Goal: Task Accomplishment & Management: Manage account settings

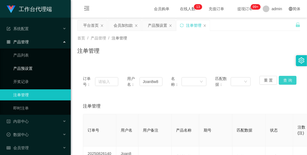
scroll to position [17, 0]
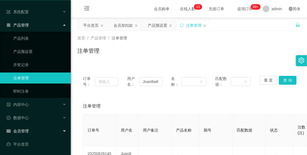
click at [35, 130] on div "会员管理" at bounding box center [35, 131] width 71 height 11
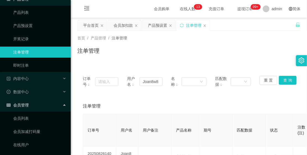
scroll to position [120, 0]
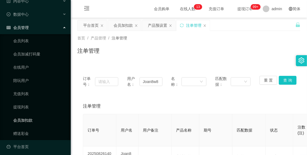
click at [32, 118] on link "会员加扣款" at bounding box center [39, 120] width 53 height 11
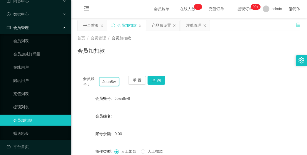
drag, startPoint x: 115, startPoint y: 82, endPoint x: 93, endPoint y: 86, distance: 22.2
click at [93, 86] on div "会员账号： Joan8w8" at bounding box center [101, 82] width 36 height 12
type input "8"
click at [108, 83] on input "8" at bounding box center [109, 81] width 20 height 9
paste input "Killerbees"
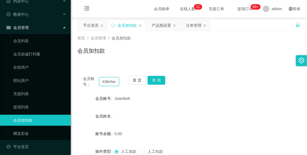
scroll to position [0, 3]
type input "Killerbees"
click at [151, 79] on button "查 询" at bounding box center [156, 80] width 18 height 9
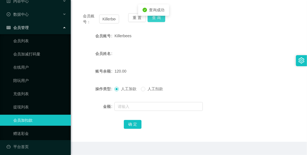
scroll to position [75, 0]
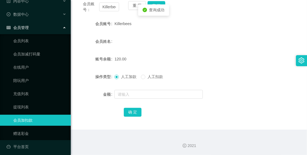
click at [148, 77] on span "人工扣款" at bounding box center [155, 77] width 20 height 4
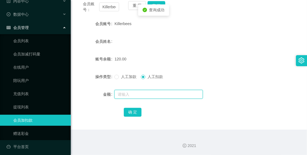
click at [150, 94] on input "text" at bounding box center [158, 94] width 88 height 9
type input "20"
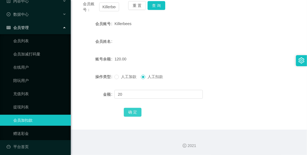
click at [133, 109] on button "确 定" at bounding box center [133, 112] width 18 height 9
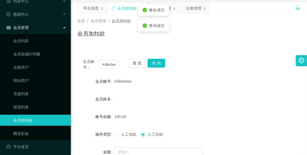
scroll to position [0, 0]
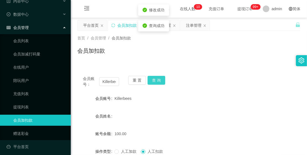
click at [151, 80] on button "查 询" at bounding box center [156, 80] width 18 height 9
click at [37, 31] on div "会员管理" at bounding box center [35, 27] width 71 height 11
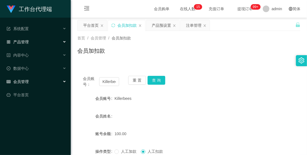
click at [36, 43] on div "产品管理" at bounding box center [35, 41] width 71 height 11
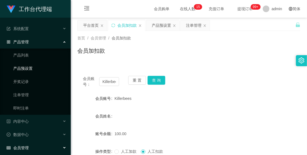
click at [34, 64] on link "产品预设置" at bounding box center [39, 68] width 53 height 11
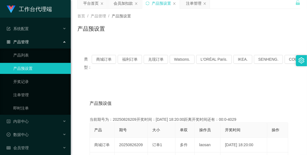
scroll to position [35, 0]
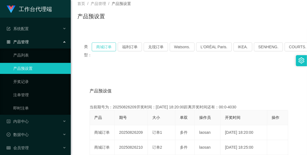
click at [99, 48] on button "商城订单" at bounding box center [104, 47] width 24 height 9
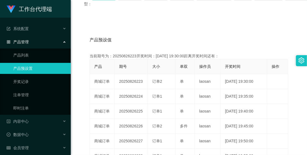
scroll to position [104, 0]
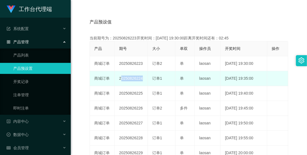
drag, startPoint x: 118, startPoint y: 77, endPoint x: 151, endPoint y: 78, distance: 32.9
click at [151, 78] on tr "商城订单 20250826224 订单1 单 laosan [DATE] 19:35:00 编 辑 限制投注" at bounding box center [189, 78] width 198 height 15
copy td "20250826224"
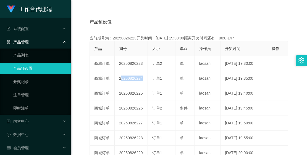
scroll to position [17, 0]
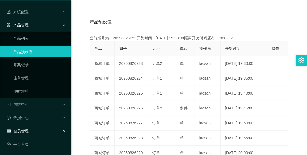
click at [32, 130] on div "会员管理" at bounding box center [35, 131] width 71 height 11
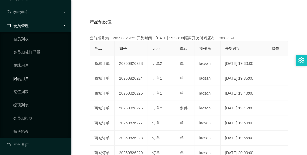
scroll to position [123, 0]
click at [34, 113] on link "会员加扣款" at bounding box center [39, 117] width 53 height 11
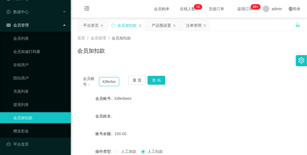
scroll to position [0, 3]
drag, startPoint x: 101, startPoint y: 82, endPoint x: 122, endPoint y: 85, distance: 20.8
click at [122, 85] on div "会员账号： Killerbees 重 置 查 询" at bounding box center [188, 82] width 223 height 12
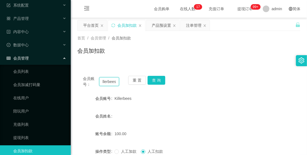
scroll to position [0, 0]
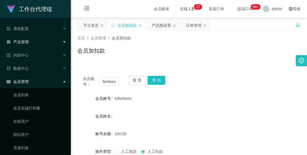
click at [40, 41] on div "产品管理" at bounding box center [35, 41] width 71 height 11
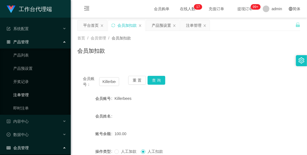
click at [43, 94] on link "注单管理" at bounding box center [39, 94] width 53 height 11
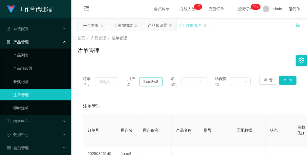
drag, startPoint x: 140, startPoint y: 82, endPoint x: 167, endPoint y: 86, distance: 27.7
click at [167, 86] on div "订单号： 用户名： Joan8w8 名称： 匹配数据： 重 置 查 询" at bounding box center [189, 82] width 212 height 12
paste input "Killerbees"
type input "Killerbees"
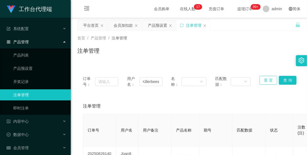
scroll to position [0, 0]
click at [262, 79] on button "重 置" at bounding box center [268, 80] width 18 height 9
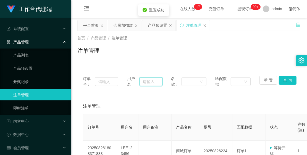
click at [144, 79] on input "text" at bounding box center [150, 81] width 23 height 9
paste input "Killerbees"
type input "Killerbees"
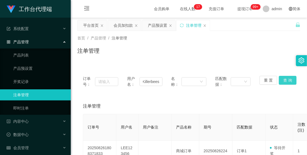
click at [282, 79] on button "查 询" at bounding box center [288, 80] width 18 height 9
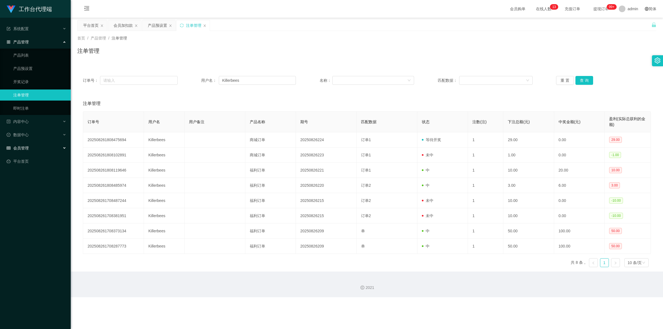
click at [30, 147] on div "会员管理" at bounding box center [35, 148] width 71 height 11
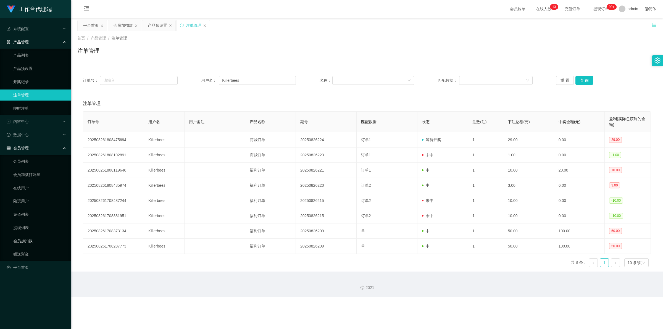
click at [34, 155] on link "会员加扣款" at bounding box center [39, 240] width 53 height 11
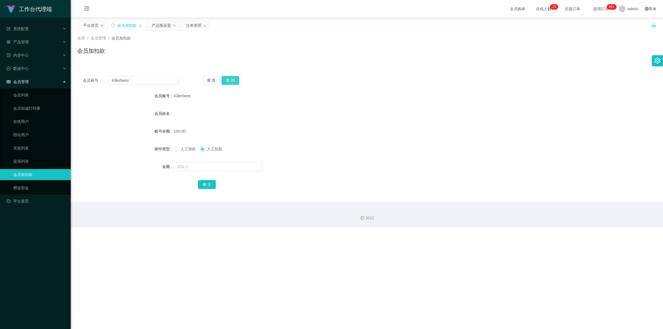
click at [235, 82] on button "查 询" at bounding box center [231, 80] width 18 height 9
drag, startPoint x: 151, startPoint y: 80, endPoint x: 90, endPoint y: 80, distance: 60.5
click at [90, 80] on div "会员账号： Killerbees" at bounding box center [131, 80] width 96 height 9
click at [225, 76] on button "查 询" at bounding box center [231, 80] width 18 height 9
click at [34, 80] on div "会员管理" at bounding box center [35, 81] width 71 height 11
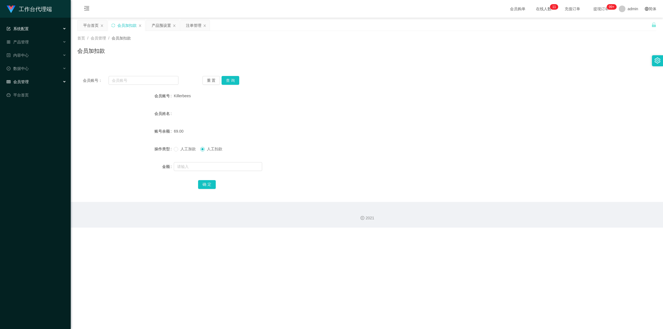
click at [42, 32] on div "系统配置" at bounding box center [35, 28] width 71 height 11
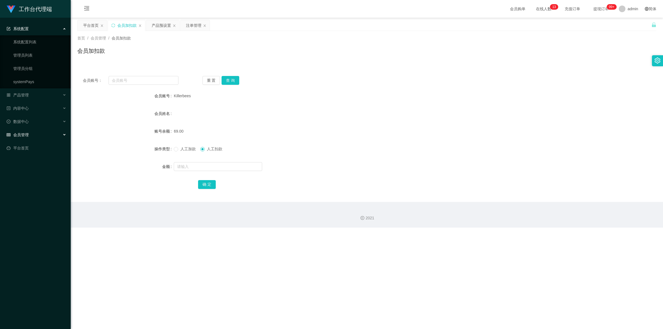
click at [39, 89] on ul "系统配置 系统配置列表 管理员列表 管理员分组 systemPays 产品管理 产品列表 产品预设置 开奖记录 注单管理 即时注单 内容中心 数据中心 会员管…" at bounding box center [35, 88] width 71 height 141
click at [39, 92] on div "产品管理" at bounding box center [35, 94] width 71 height 11
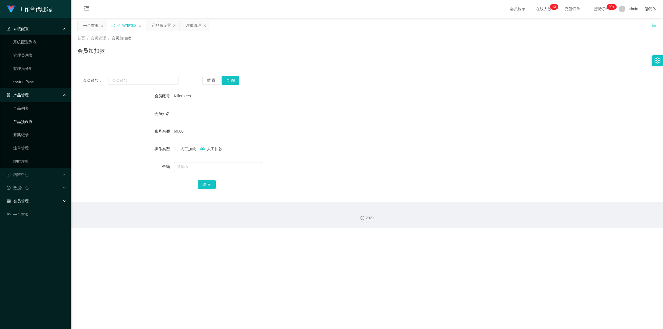
click at [37, 120] on link "产品预设置" at bounding box center [39, 121] width 53 height 11
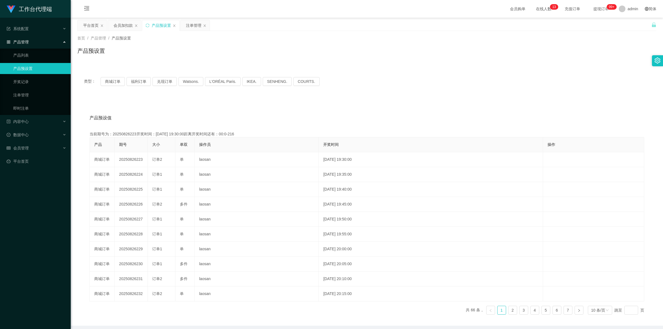
click at [39, 43] on div "产品管理" at bounding box center [35, 41] width 71 height 11
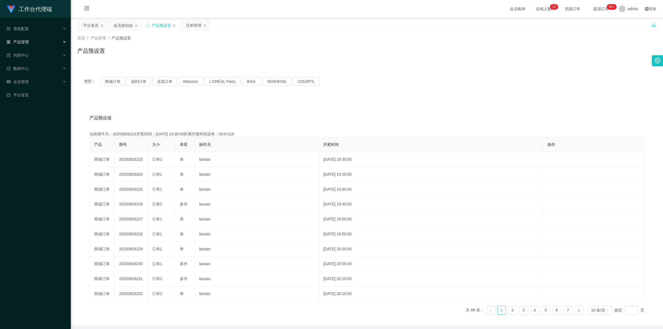
click at [28, 48] on li "产品管理 产品列表 产品预设置 开奖记录 注单管理 即时注单" at bounding box center [35, 42] width 71 height 12
click at [29, 44] on div "产品管理" at bounding box center [35, 41] width 71 height 11
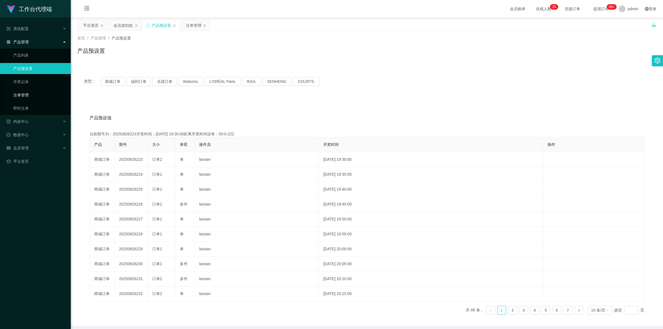
click at [27, 96] on link "注单管理" at bounding box center [39, 94] width 53 height 11
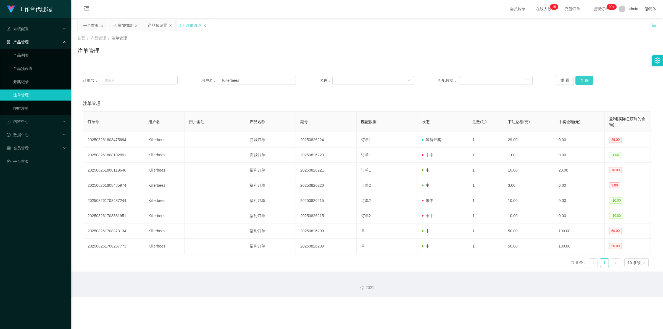
click at [307, 81] on button "查 询" at bounding box center [584, 80] width 18 height 9
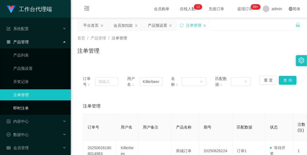
click at [47, 103] on link "即时注单" at bounding box center [39, 108] width 53 height 11
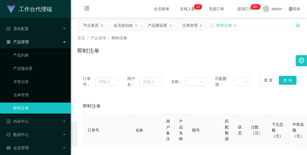
click at [47, 88] on ul "产品列表 产品预设置 开奖记录 注单管理 即时注单" at bounding box center [35, 82] width 71 height 66
click at [45, 91] on link "注单管理" at bounding box center [39, 94] width 53 height 11
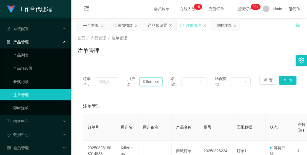
scroll to position [0, 1]
drag, startPoint x: 141, startPoint y: 81, endPoint x: 162, endPoint y: 86, distance: 22.0
click at [162, 86] on div "订单号： 用户名： Killerbees 名称： 匹配数据： 重 置 查 询" at bounding box center [189, 82] width 212 height 12
click at [287, 80] on button "查 询" at bounding box center [288, 80] width 18 height 9
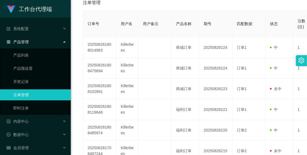
scroll to position [17, 0]
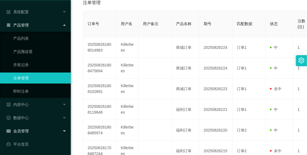
click at [28, 133] on div "会员管理" at bounding box center [35, 131] width 71 height 11
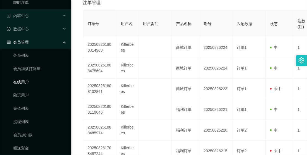
scroll to position [123, 0]
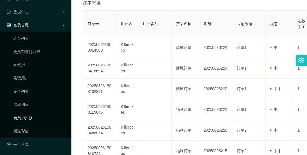
click at [30, 116] on link "会员加扣款" at bounding box center [39, 117] width 53 height 11
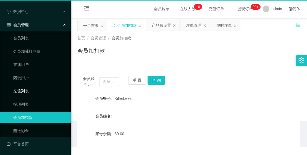
scroll to position [57, 0]
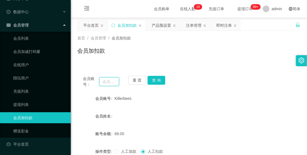
click at [111, 82] on input "text" at bounding box center [109, 81] width 20 height 9
paste input "Killerbees"
type input "Killerbees"
click at [151, 78] on button "查 询" at bounding box center [156, 80] width 18 height 9
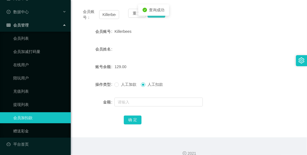
scroll to position [69, 0]
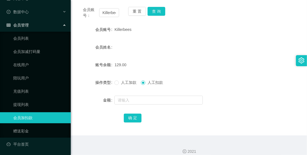
click at [119, 83] on span "人工加款" at bounding box center [129, 82] width 20 height 4
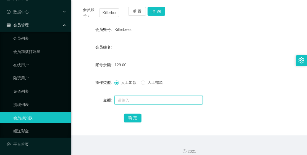
click at [133, 102] on input "text" at bounding box center [158, 100] width 88 height 9
type input "1"
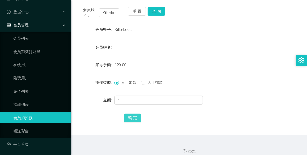
click at [132, 119] on button "确 定" at bounding box center [133, 118] width 18 height 9
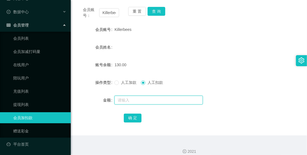
click at [143, 101] on input "text" at bounding box center [158, 100] width 88 height 9
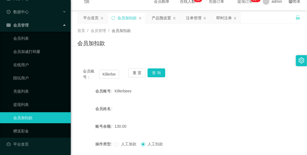
scroll to position [0, 0]
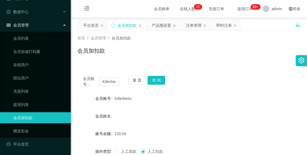
type input "130"
click at [168, 79] on div "会员账号： Killerbees 重 置 查 询" at bounding box center [188, 82] width 223 height 12
click at [162, 79] on button "查 询" at bounding box center [156, 80] width 18 height 9
click at [161, 80] on button "查 询" at bounding box center [156, 80] width 18 height 9
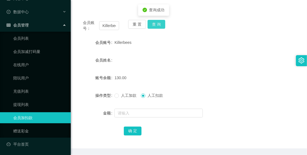
scroll to position [69, 0]
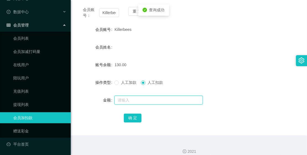
click at [129, 96] on input "text" at bounding box center [158, 100] width 88 height 9
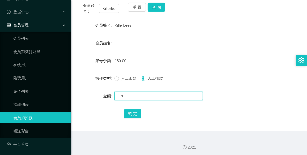
scroll to position [75, 0]
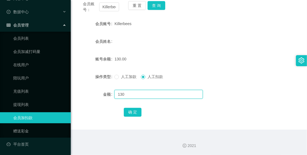
type input "130"
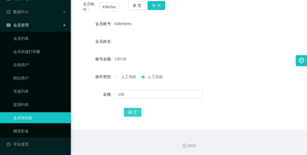
click at [124, 114] on button "确 定" at bounding box center [133, 112] width 18 height 9
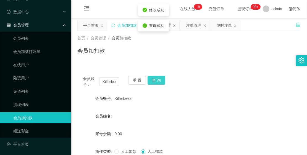
click at [162, 83] on button "查 询" at bounding box center [156, 80] width 18 height 9
drag, startPoint x: 211, startPoint y: 64, endPoint x: 215, endPoint y: 55, distance: 9.0
click at [211, 64] on div "会员账号： Killerbees 重 置 查 询 会员账号 Killerbees 会员姓名 账号余额 0.00 操作类型 人工加款 人工扣款 金额 确 定" at bounding box center [188, 134] width 223 height 141
